Goal: Browse casually

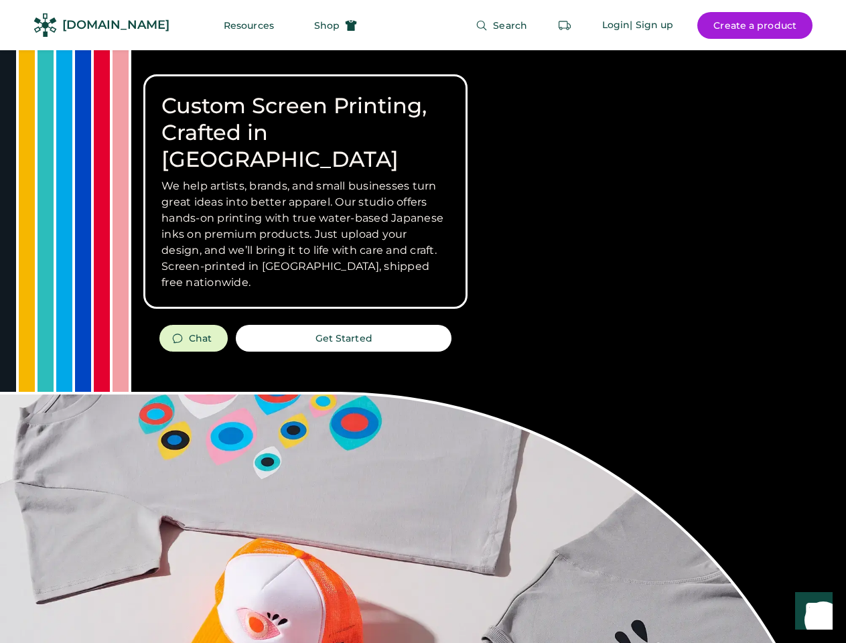
click at [423, 321] on div "Custom Screen Printing, Crafted in [GEOGRAPHIC_DATA] We help artists, brands, a…" at bounding box center [423, 475] width 846 height 851
click at [423, 346] on div "Custom Screen Printing, Crafted in [GEOGRAPHIC_DATA] We help artists, brands, a…" at bounding box center [423, 475] width 846 height 851
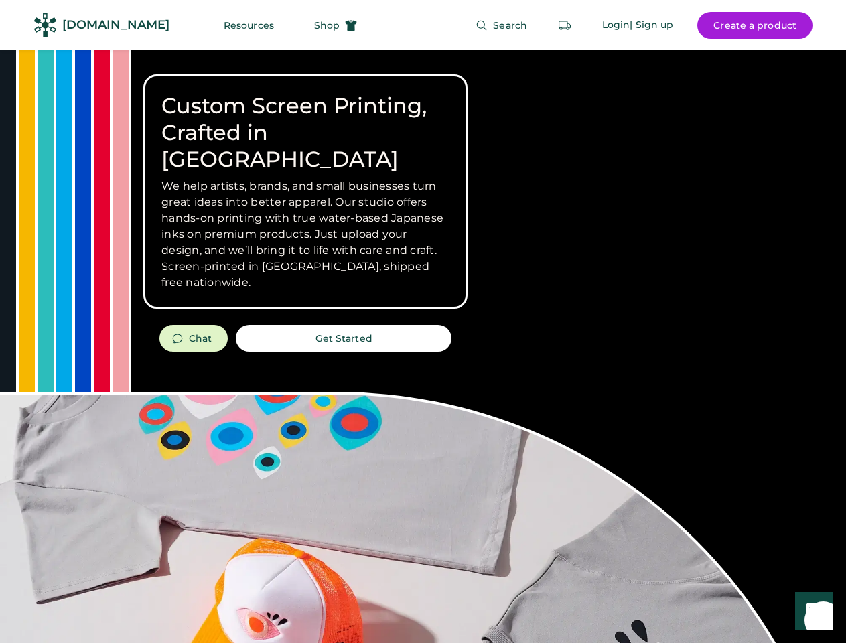
click at [423, 346] on div "Custom Screen Printing, Crafted in [GEOGRAPHIC_DATA] We help artists, brands, a…" at bounding box center [423, 475] width 846 height 851
click at [305, 192] on h3 "We help artists, brands, and small businesses turn great ideas into better appa…" at bounding box center [305, 234] width 288 height 113
click at [305, 178] on h3 "We help artists, brands, and small businesses turn great ideas into better appa…" at bounding box center [305, 234] width 288 height 113
click at [305, 119] on h1 "Custom Screen Printing, Crafted in [GEOGRAPHIC_DATA]" at bounding box center [305, 132] width 288 height 80
